Goal: Information Seeking & Learning: Learn about a topic

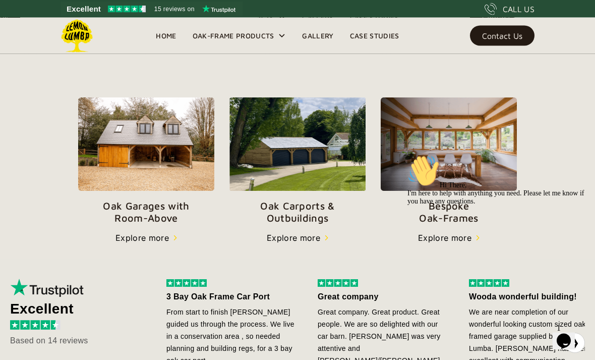
scroll to position [324, 0]
click at [277, 149] on img at bounding box center [298, 143] width 136 height 93
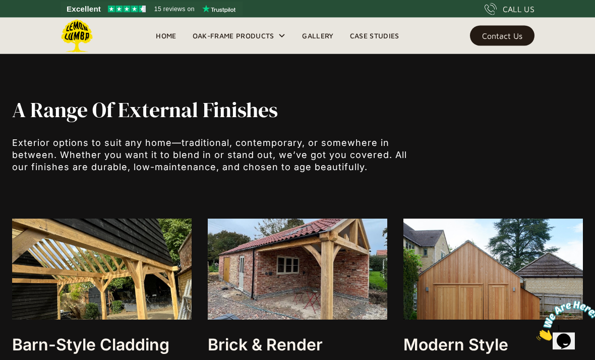
scroll to position [2716, 0]
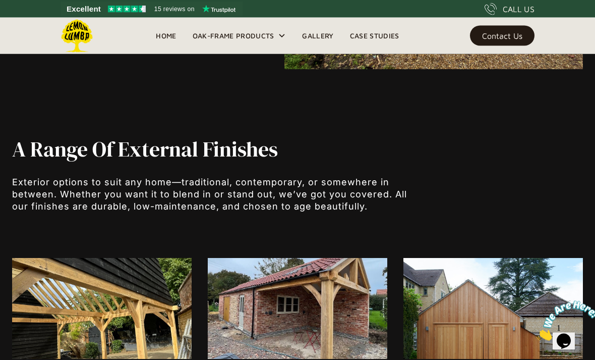
click at [323, 36] on link "Gallery" at bounding box center [317, 35] width 47 height 15
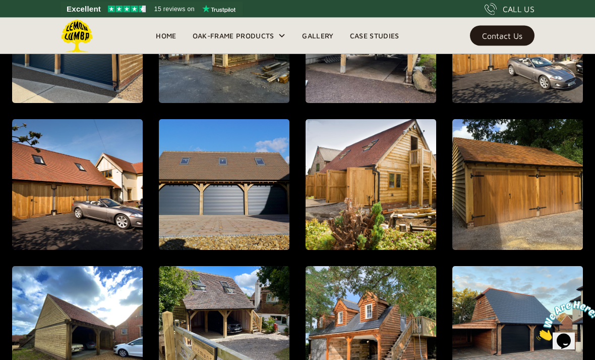
scroll to position [610, 0]
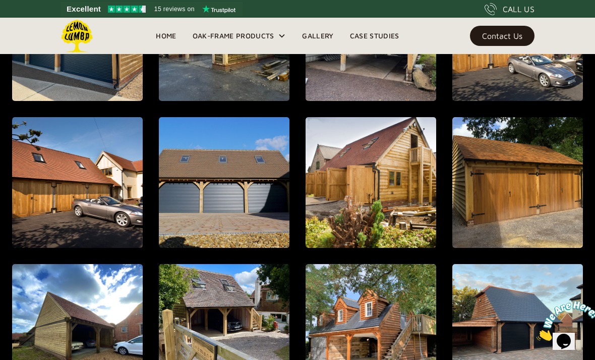
click at [522, 191] on div "open lightbox" at bounding box center [518, 182] width 252 height 300
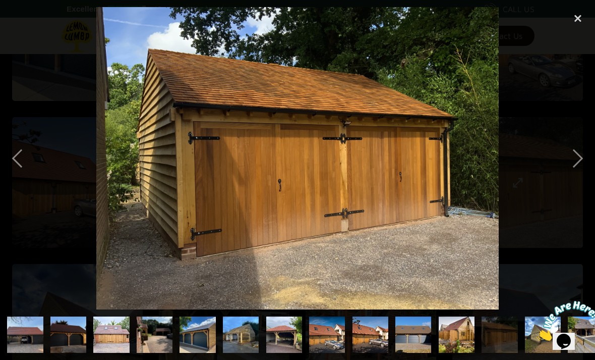
click at [580, 18] on div "close lightbox" at bounding box center [578, 18] width 34 height 22
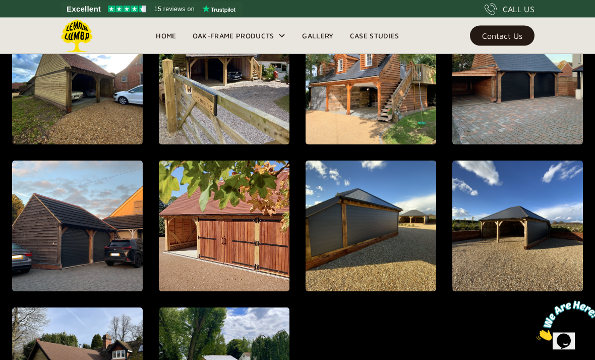
scroll to position [860, 0]
click at [85, 245] on div "open lightbox" at bounding box center [78, 226] width 252 height 300
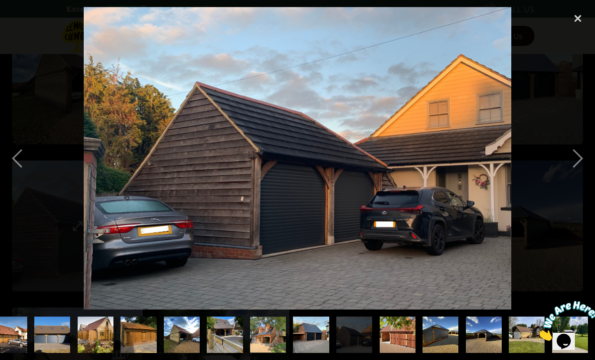
scroll to position [0, 447]
click at [576, 19] on div "close lightbox" at bounding box center [578, 18] width 34 height 22
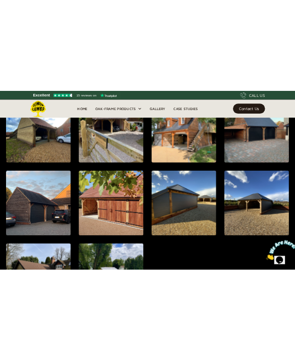
scroll to position [4692, 0]
